Goal: Register for event/course

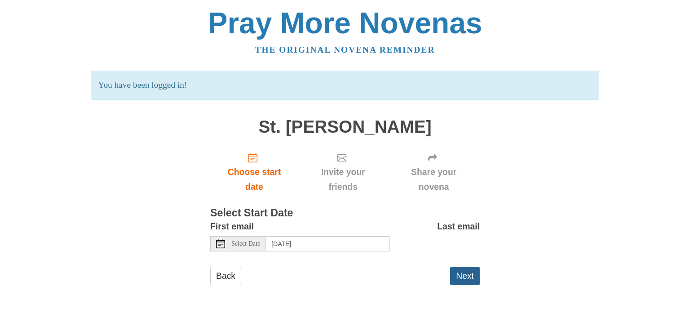
click at [468, 279] on button "Next" at bounding box center [465, 275] width 30 height 18
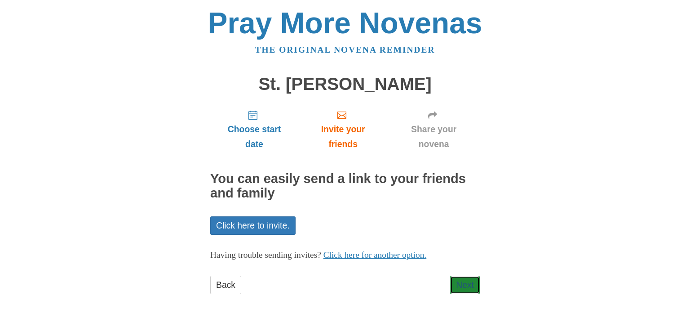
click at [468, 279] on link "Next" at bounding box center [465, 284] width 30 height 18
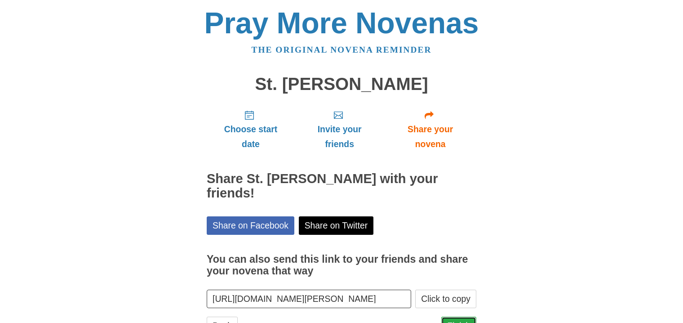
click at [455, 316] on link "Finish" at bounding box center [458, 325] width 35 height 18
